Goal: Information Seeking & Learning: Compare options

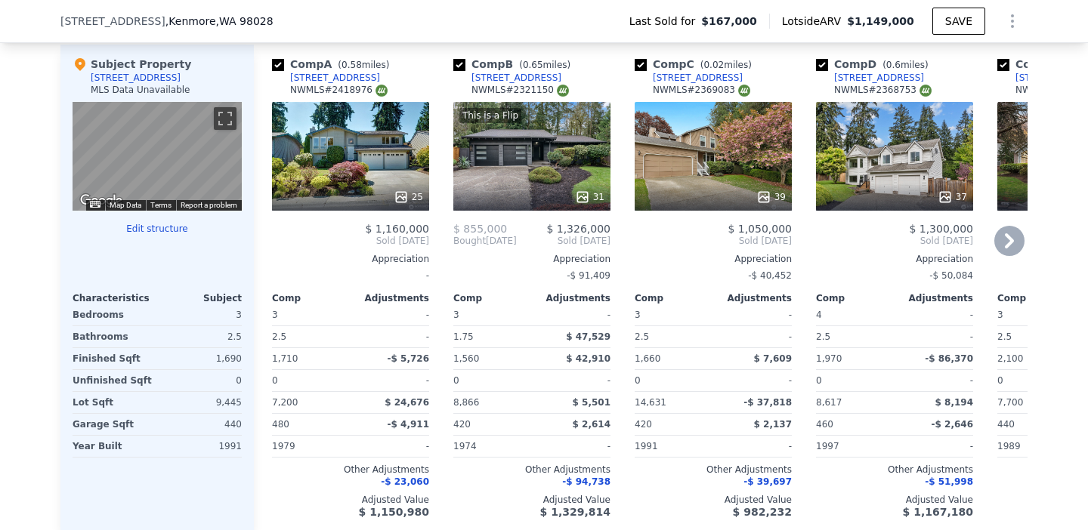
scroll to position [1473, 0]
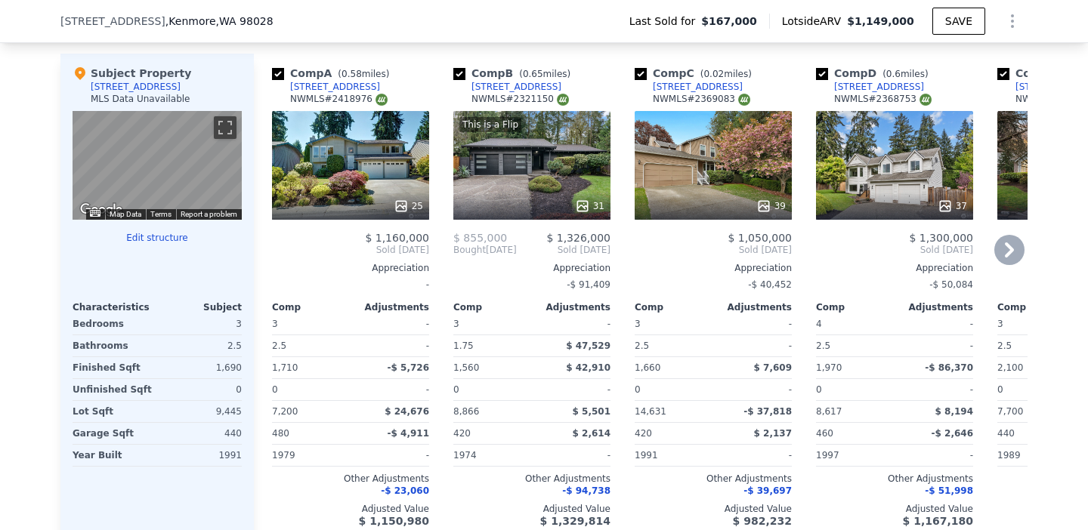
click at [1005, 252] on icon at bounding box center [1009, 250] width 30 height 30
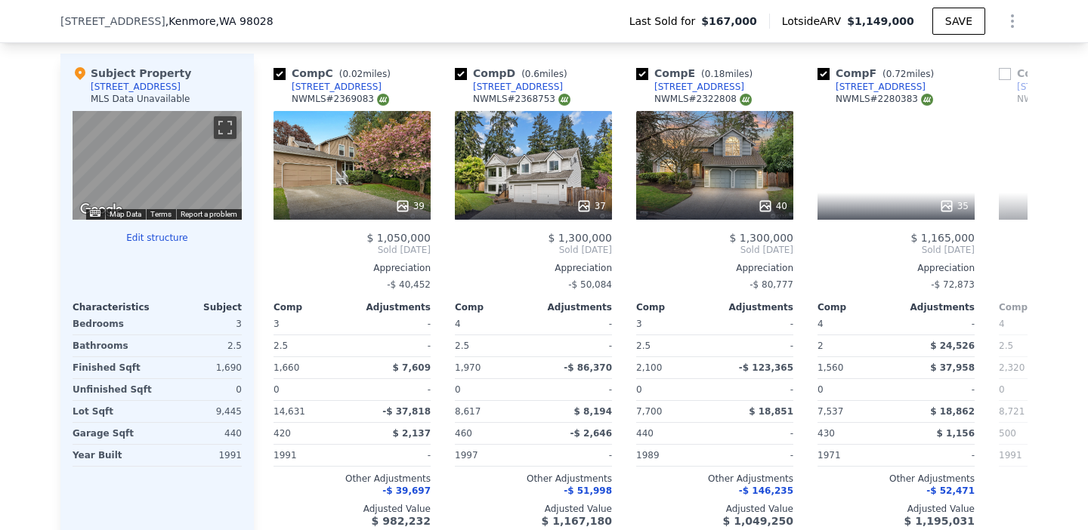
scroll to position [0, 363]
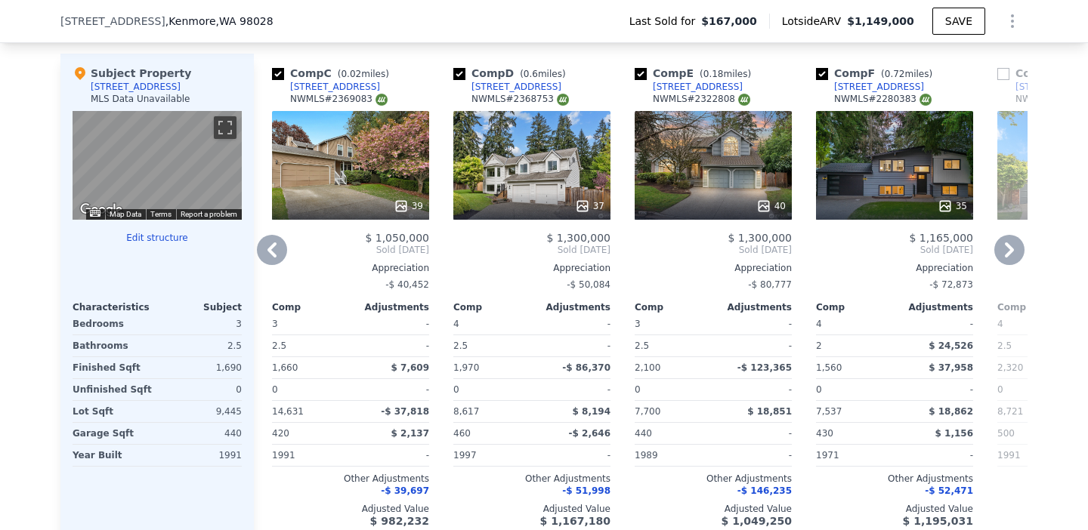
click at [936, 235] on span "$ 1,165,000" at bounding box center [941, 238] width 64 height 12
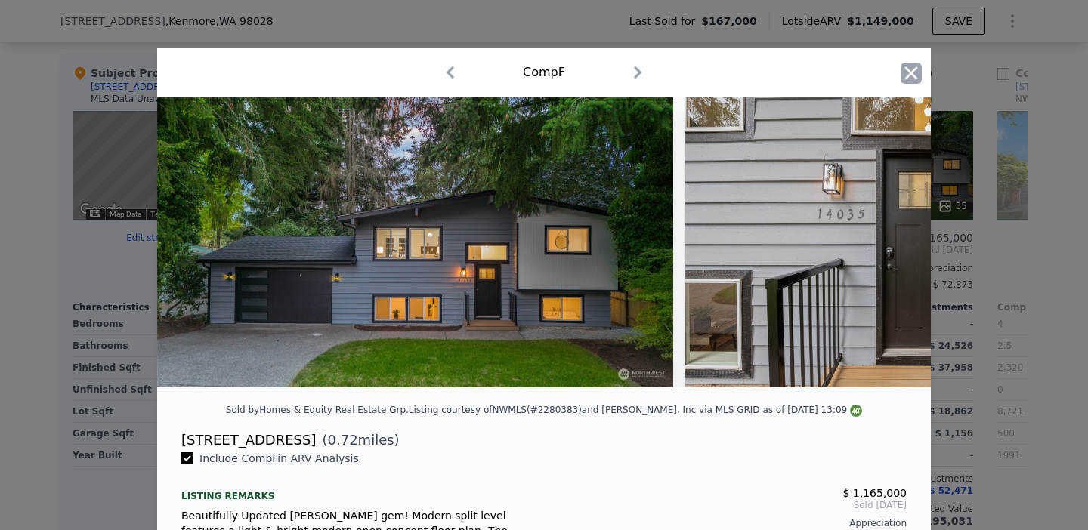
click at [909, 73] on icon "button" at bounding box center [911, 72] width 13 height 13
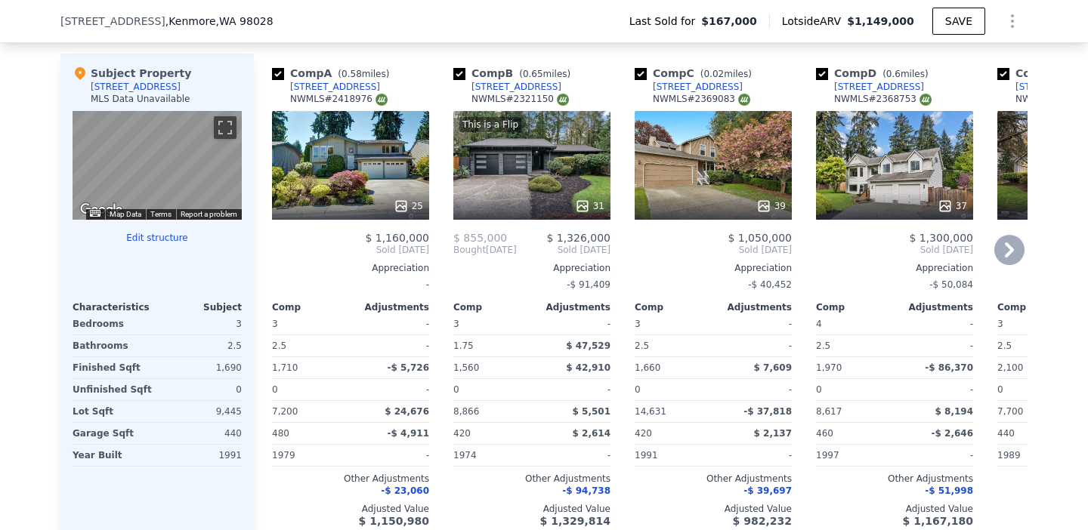
click at [573, 234] on span "$ 1,326,000" at bounding box center [578, 238] width 64 height 12
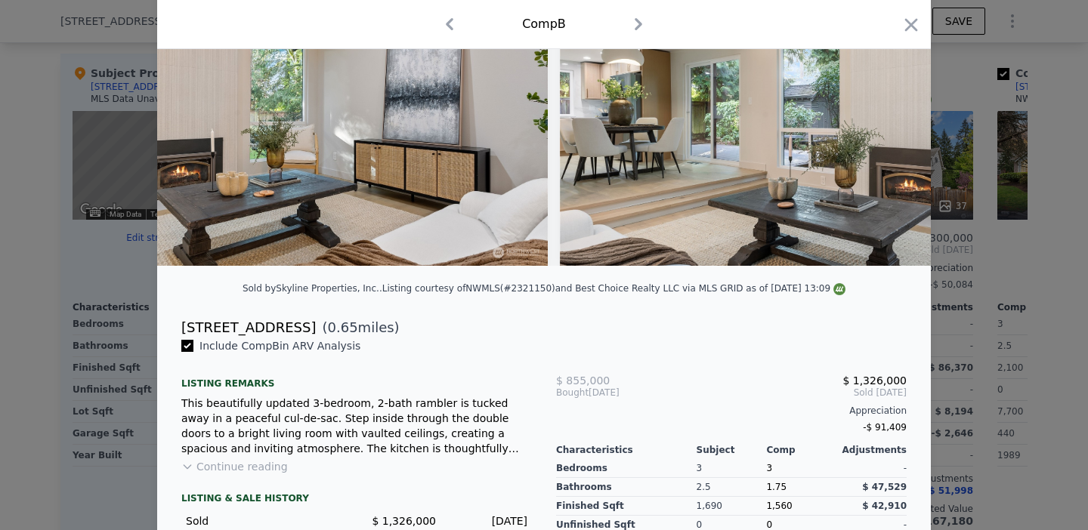
scroll to position [125, 0]
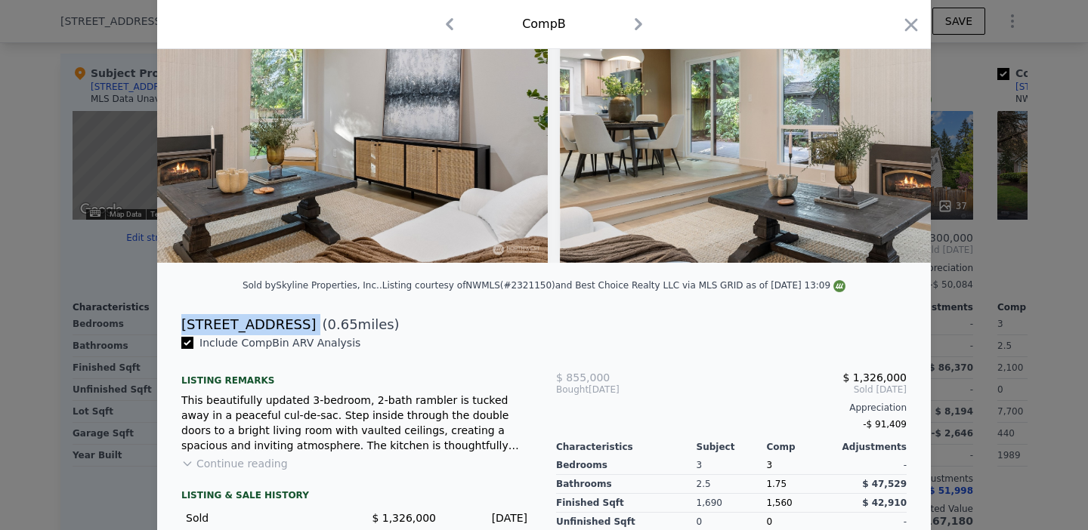
drag, startPoint x: 289, startPoint y: 319, endPoint x: 166, endPoint y: 319, distance: 122.4
click at [167, 319] on div "[STREET_ADDRESS] ( 0.65 miles)" at bounding box center [543, 320] width 773 height 30
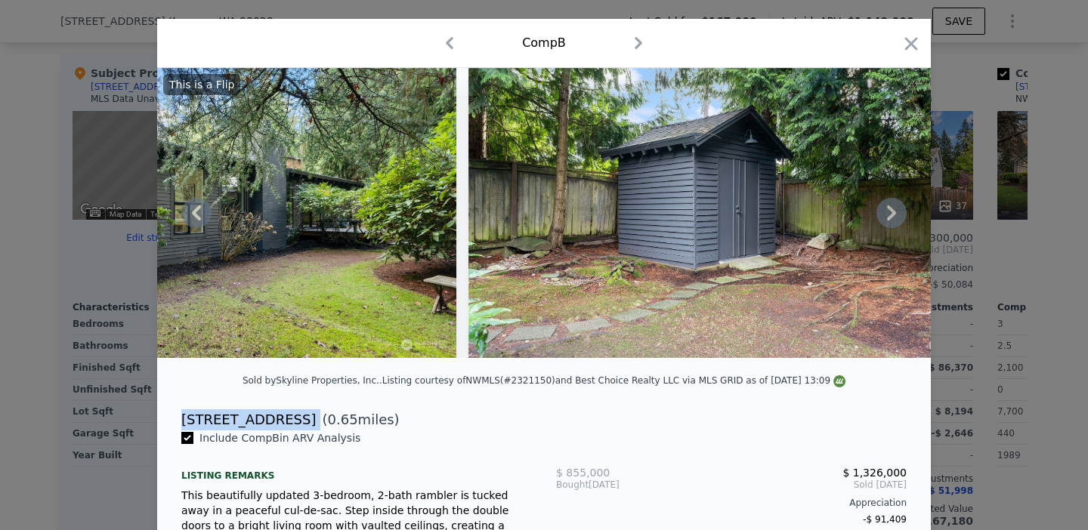
scroll to position [0, 14867]
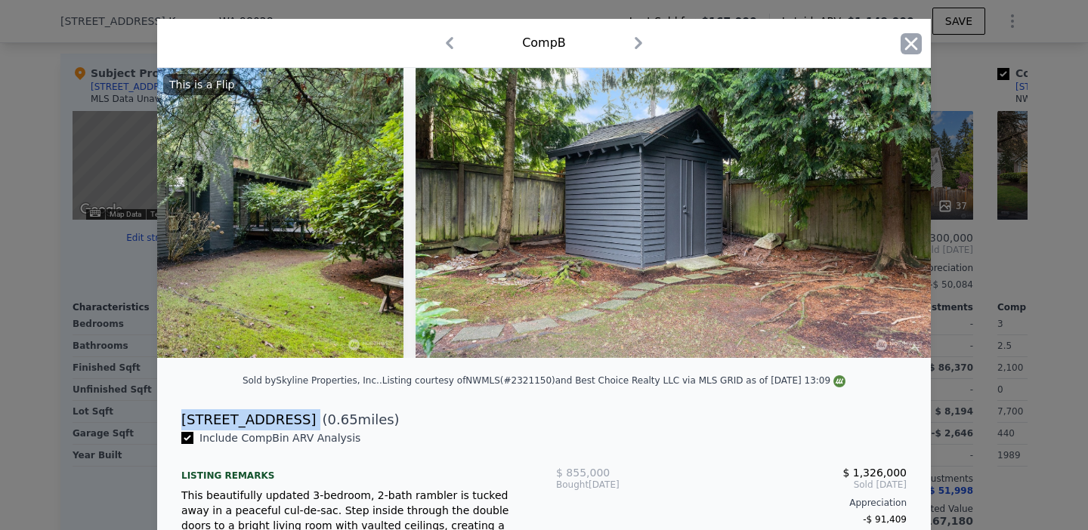
click at [909, 44] on icon "button" at bounding box center [910, 43] width 21 height 21
